Goal: Find specific page/section: Find specific page/section

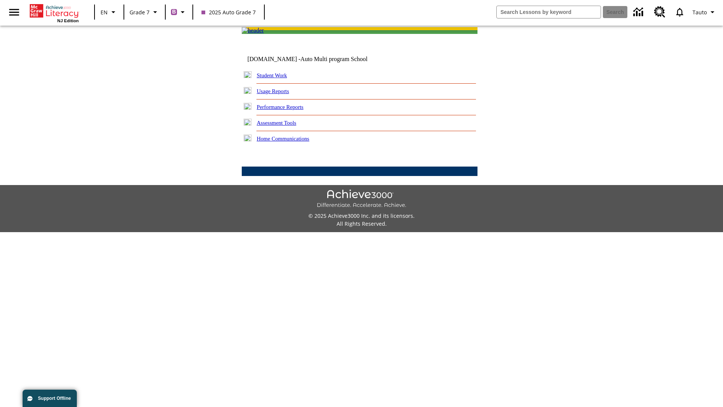
click at [277, 78] on link "Student Work" at bounding box center [272, 75] width 30 height 6
